Goal: Information Seeking & Learning: Learn about a topic

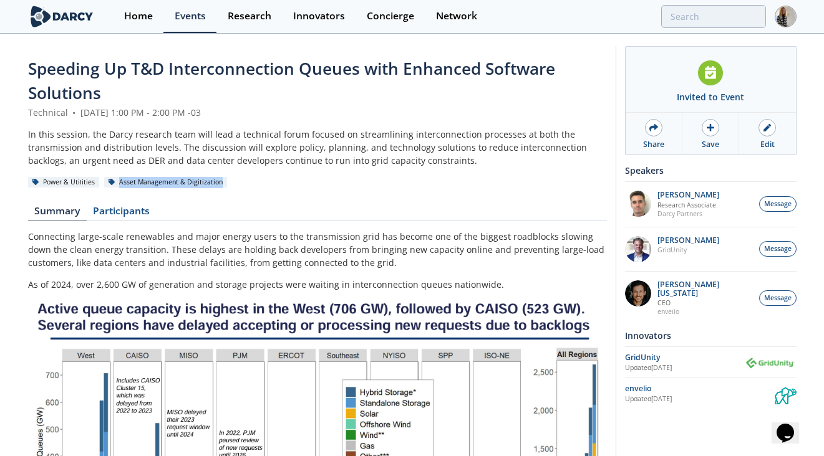
click at [225, 183] on div "Power & Utilities Asset Management & Digitization" at bounding box center [317, 182] width 579 height 13
copy div "Asset Management & Digitization"
click at [361, 66] on span "Speeding Up T&D Interconnection Queues with Enhanced Software Solutions" at bounding box center [291, 80] width 527 height 47
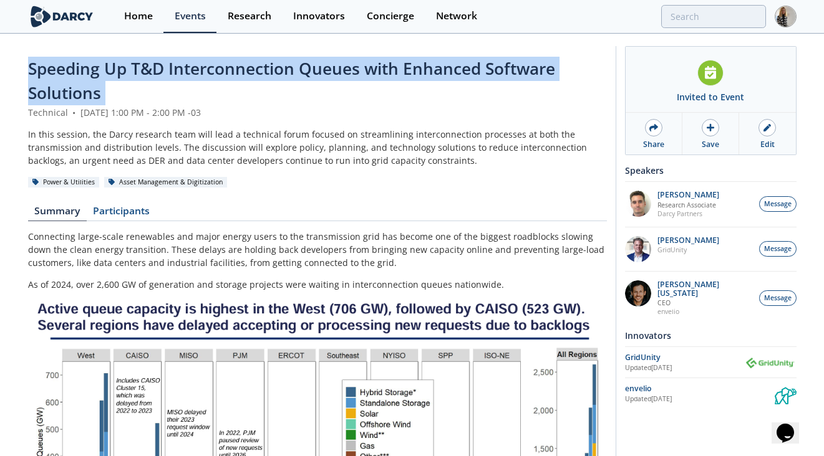
click at [361, 66] on span "Speeding Up T&D Interconnection Queues with Enhanced Software Solutions" at bounding box center [291, 80] width 527 height 47
copy header "Speeding Up T&D Interconnection Queues with Enhanced Software Solutions"
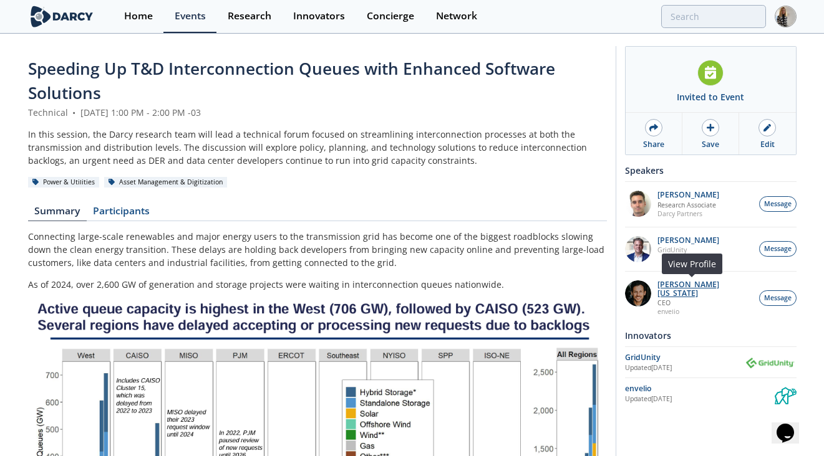
click at [697, 281] on p "[PERSON_NAME][US_STATE]" at bounding box center [704, 289] width 95 height 17
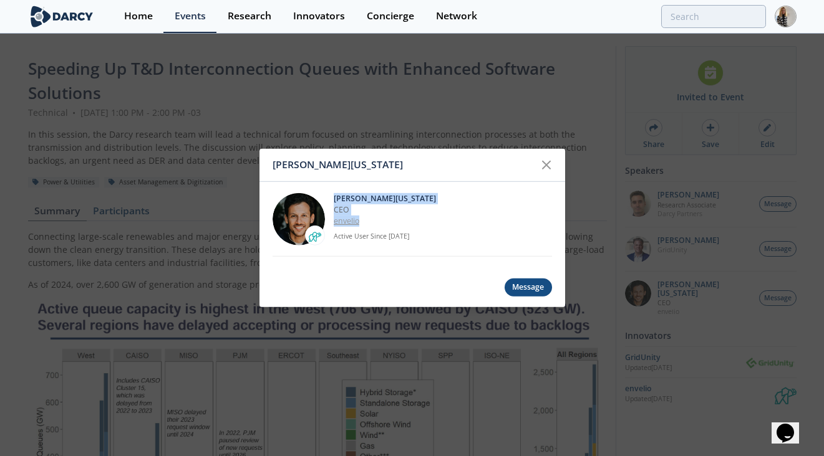
drag, startPoint x: 334, startPoint y: 200, endPoint x: 376, endPoint y: 222, distance: 47.7
click at [376, 222] on div "[PERSON_NAME][US_STATE] CEO [GEOGRAPHIC_DATA] Active User Since [DATE]" at bounding box center [443, 219] width 218 height 52
copy div "[PERSON_NAME][US_STATE] CEO envelio"
click at [547, 162] on icon at bounding box center [546, 165] width 15 height 15
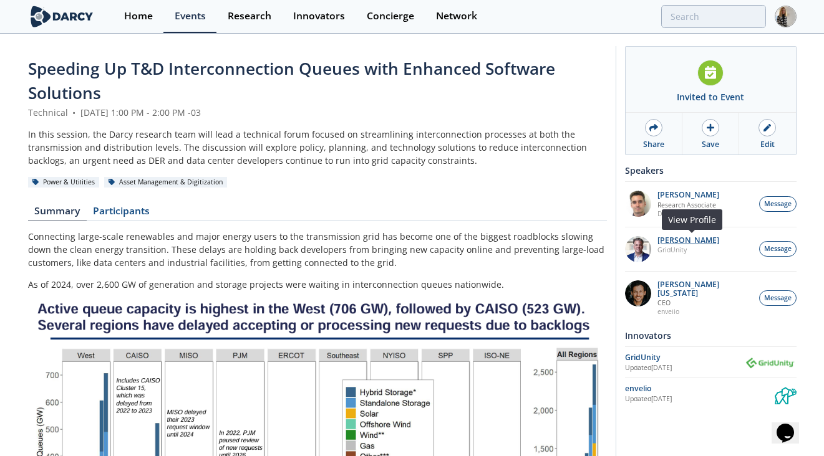
click at [691, 239] on p "[PERSON_NAME]" at bounding box center [688, 240] width 62 height 9
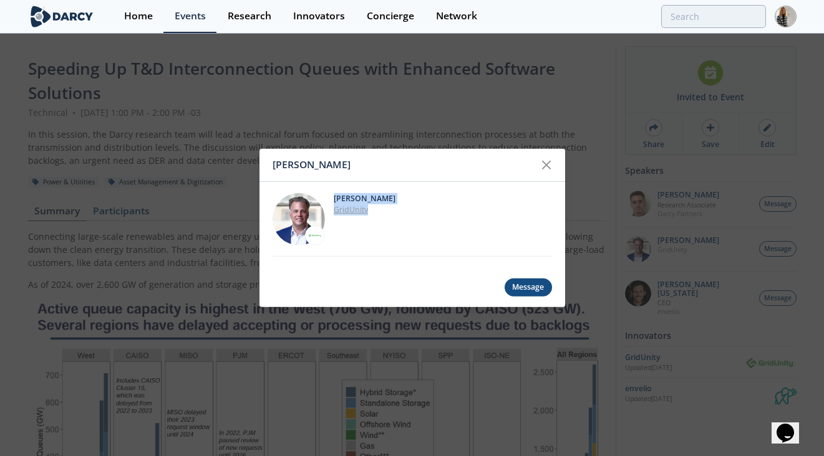
drag, startPoint x: 332, startPoint y: 197, endPoint x: 378, endPoint y: 208, distance: 47.5
click at [378, 208] on div "[PERSON_NAME] GridUnity" at bounding box center [412, 219] width 279 height 75
copy div "[PERSON_NAME] GridUnity"
click at [545, 165] on icon at bounding box center [546, 165] width 7 height 7
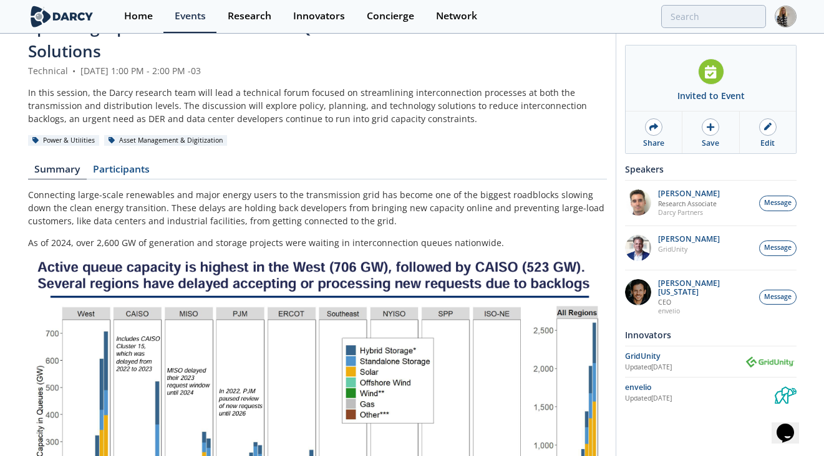
scroll to position [44, 0]
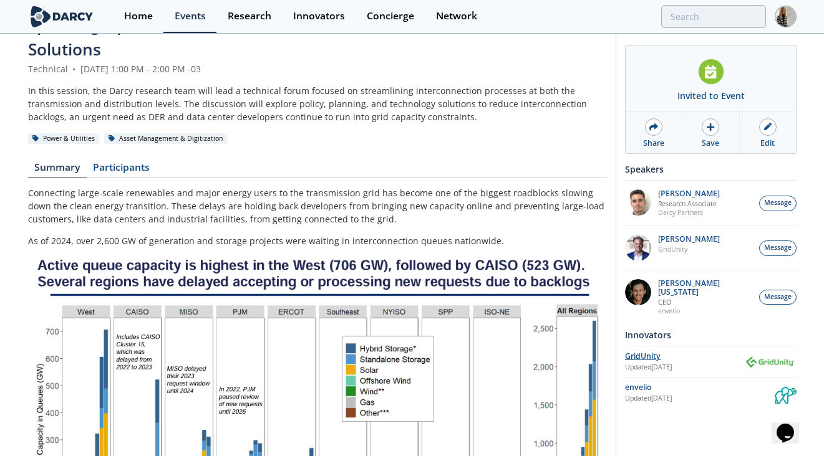
click at [641, 351] on div "GridUnity" at bounding box center [684, 356] width 119 height 11
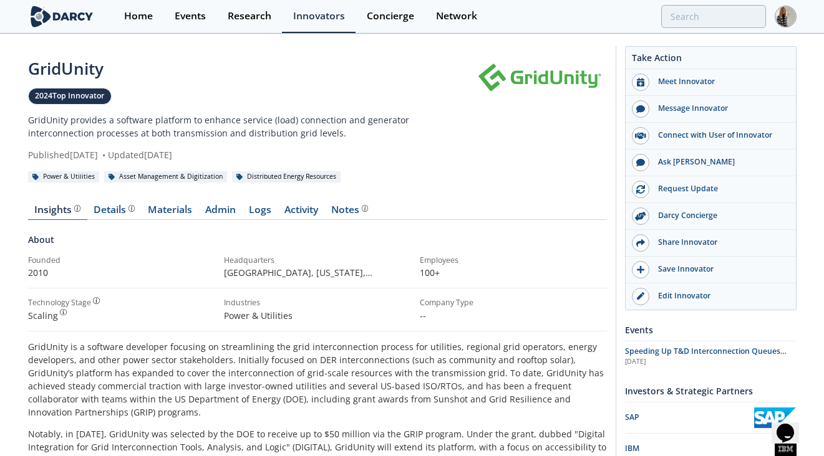
click at [71, 67] on div "GridUnity" at bounding box center [251, 69] width 446 height 24
copy div "GridUnity"
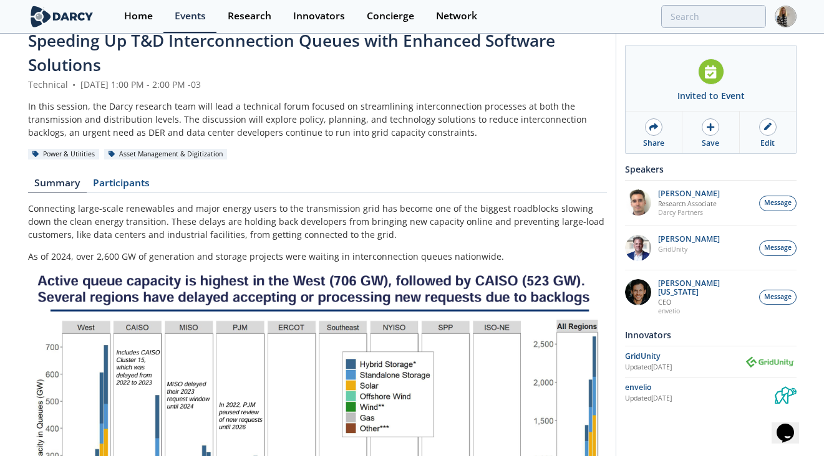
scroll to position [44, 0]
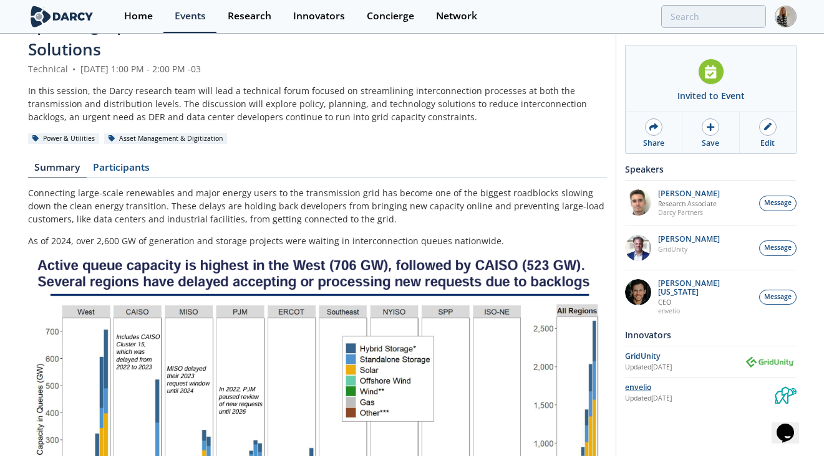
click at [640, 382] on div "envelio" at bounding box center [700, 387] width 150 height 11
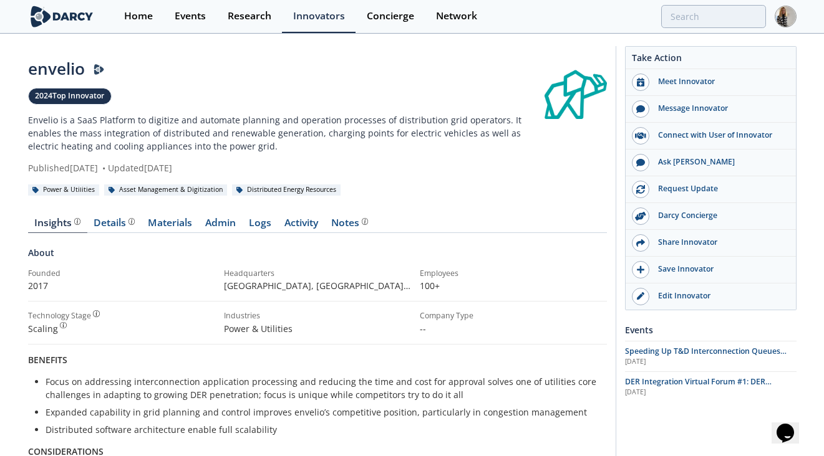
click at [67, 71] on div "envelio" at bounding box center [286, 69] width 516 height 24
copy div "envelio"
